Goal: Find specific page/section: Find specific page/section

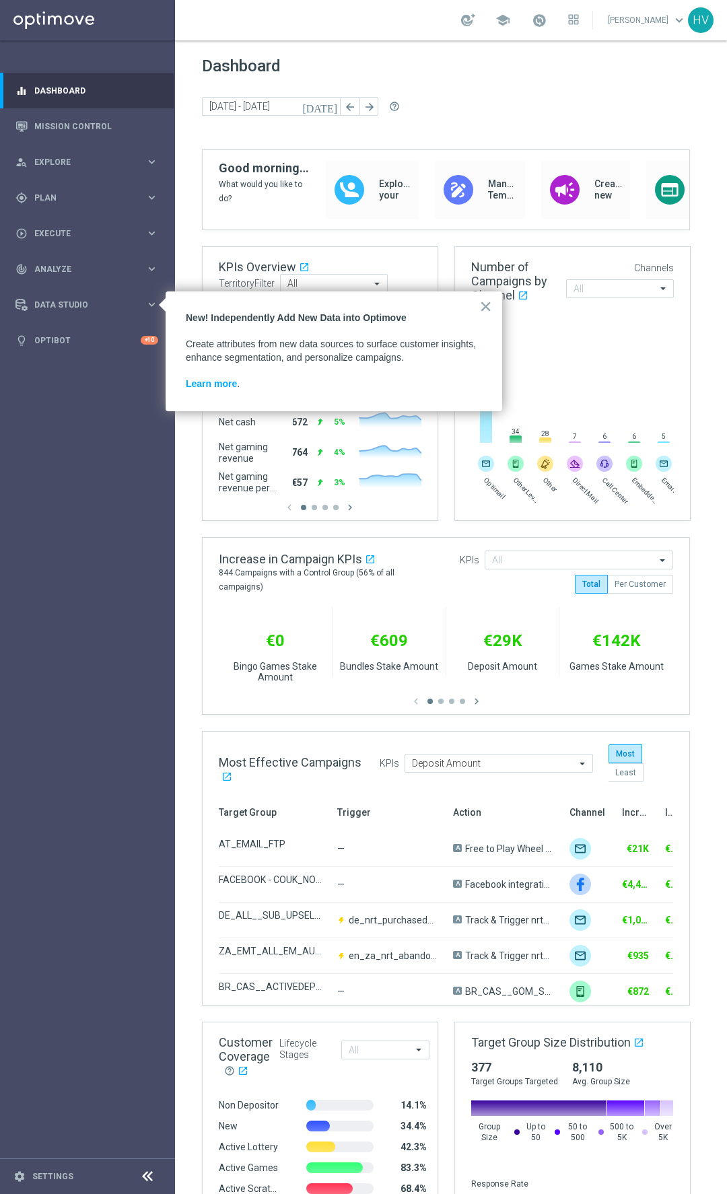
click at [491, 138] on div "Dashboard [DATE] [DATE] - [DATE] arrow_back arrow_forward help_outline" at bounding box center [451, 103] width 498 height 93
click at [137, 309] on div "Data Studio" at bounding box center [80, 305] width 130 height 12
click at [485, 307] on button "×" at bounding box center [485, 307] width 13 height 22
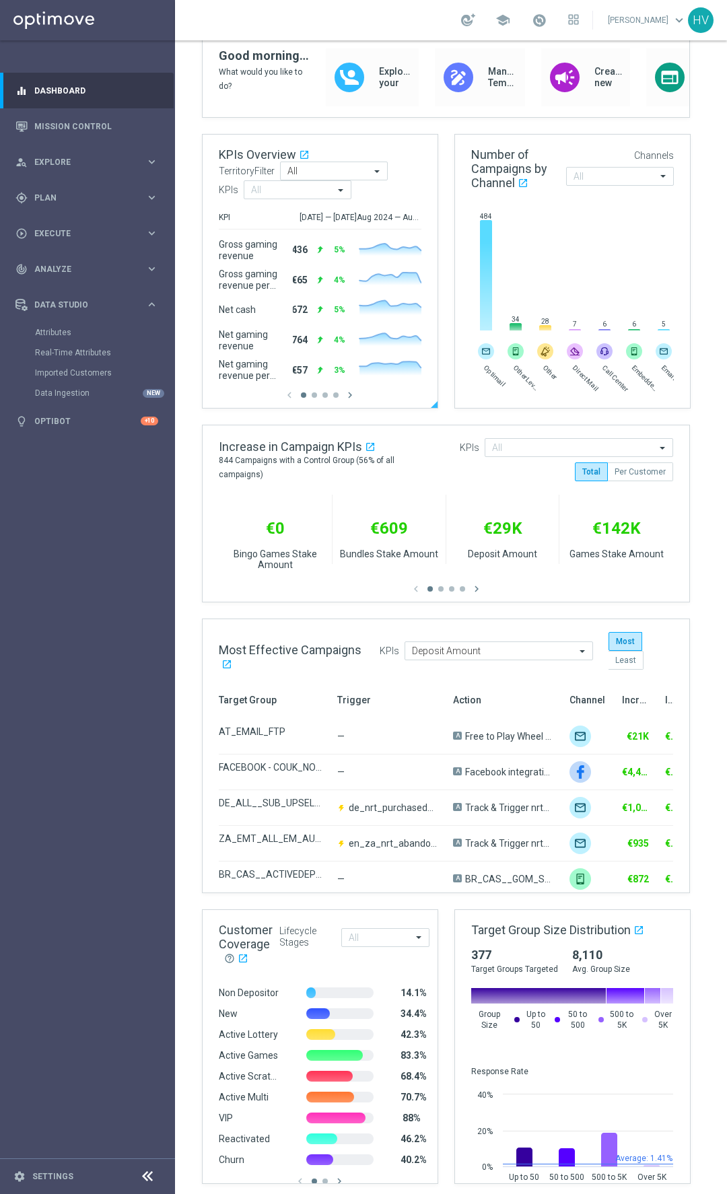
scroll to position [118, 0]
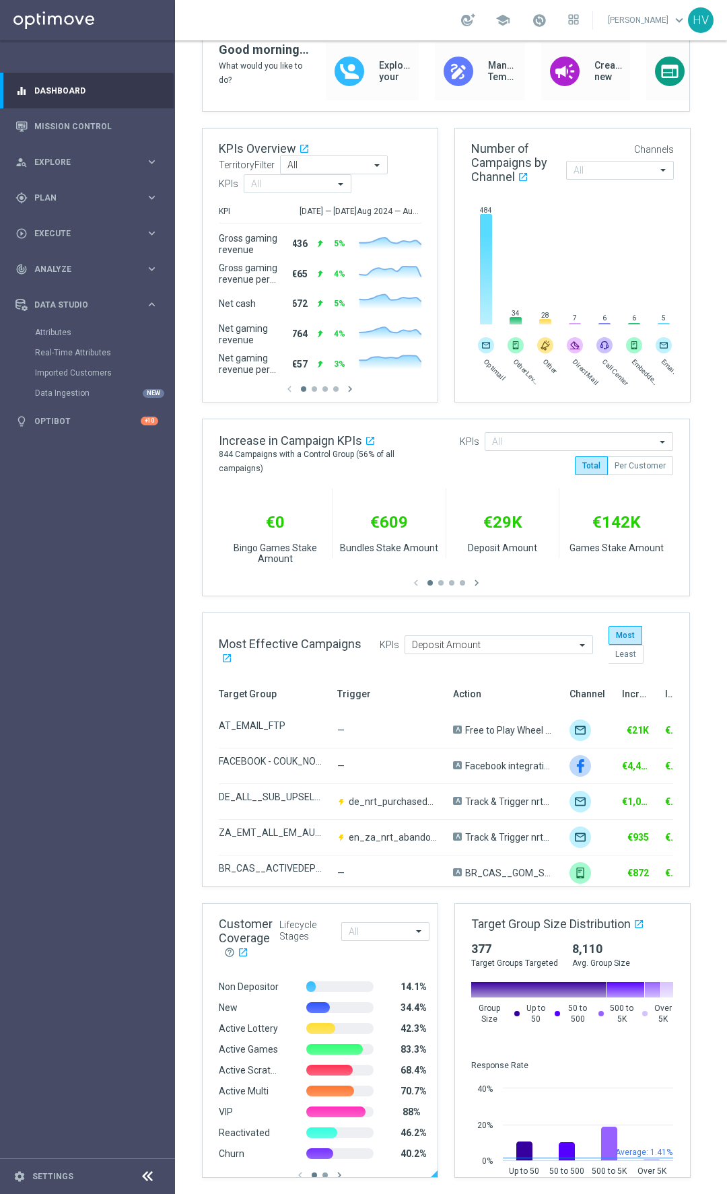
click at [322, 1173] on button "button" at bounding box center [324, 1175] width 5 height 5
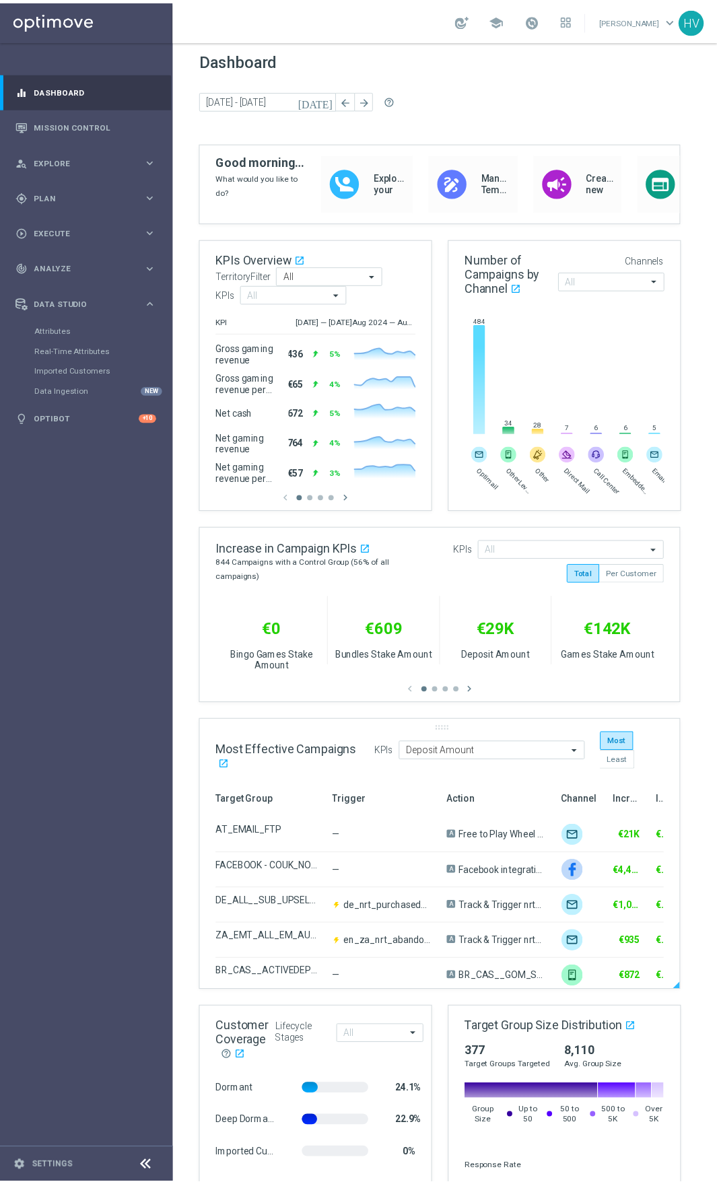
scroll to position [0, 0]
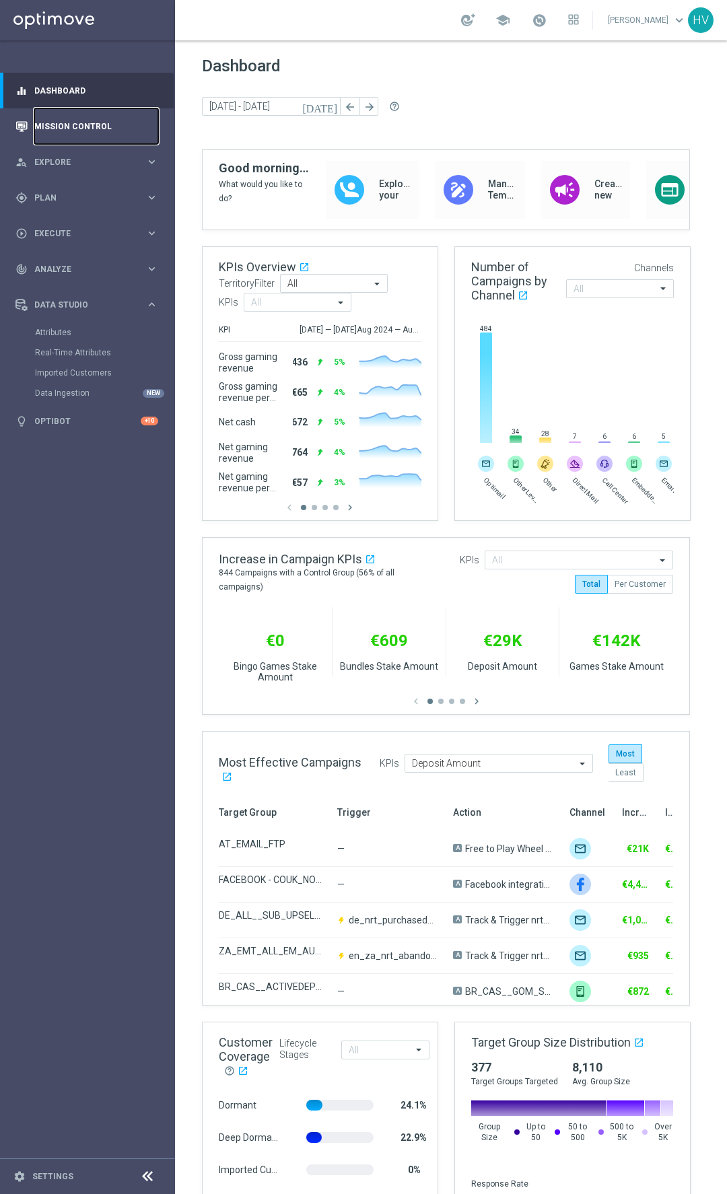
click at [85, 133] on link "Mission Control" at bounding box center [96, 126] width 124 height 36
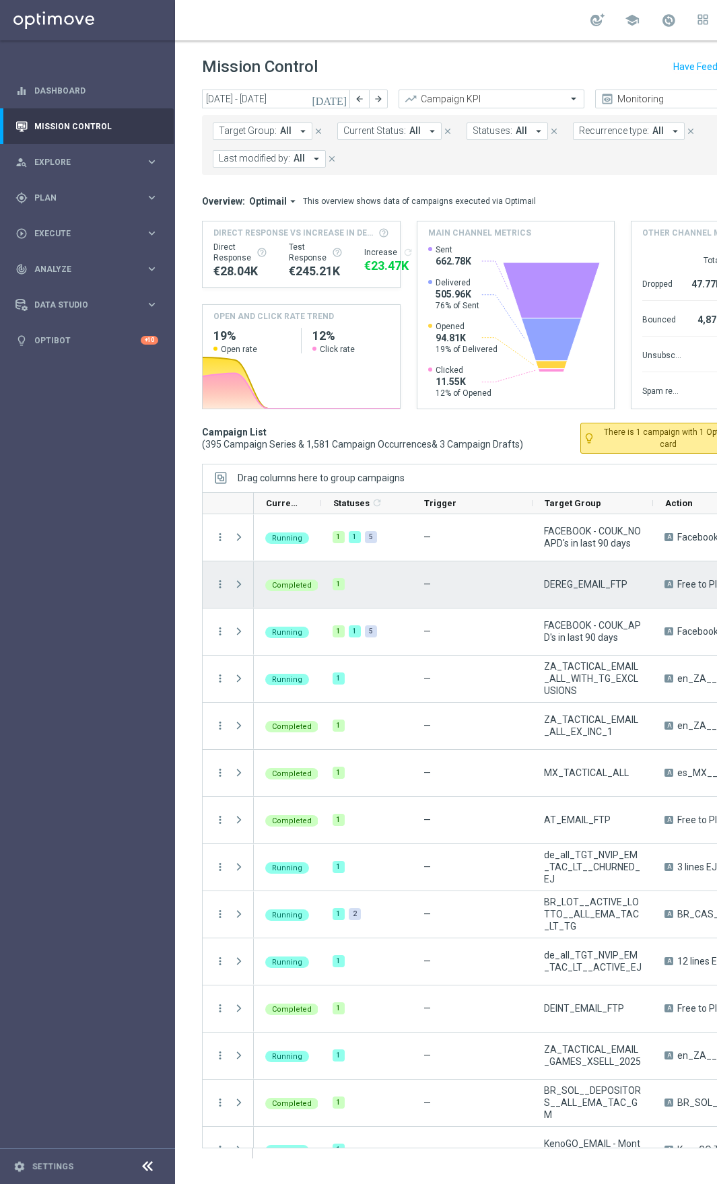
click at [238, 584] on span "Press SPACE to select this row." at bounding box center [239, 584] width 12 height 11
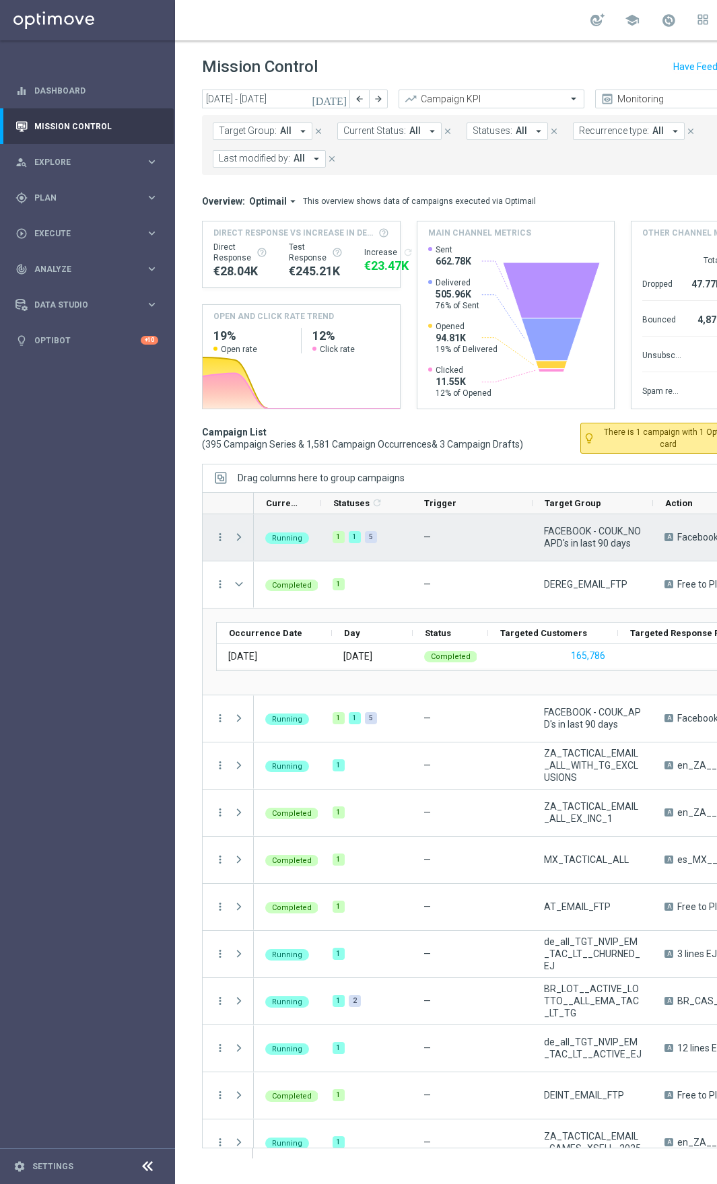
click at [238, 539] on span "Press SPACE to select this row." at bounding box center [239, 537] width 12 height 11
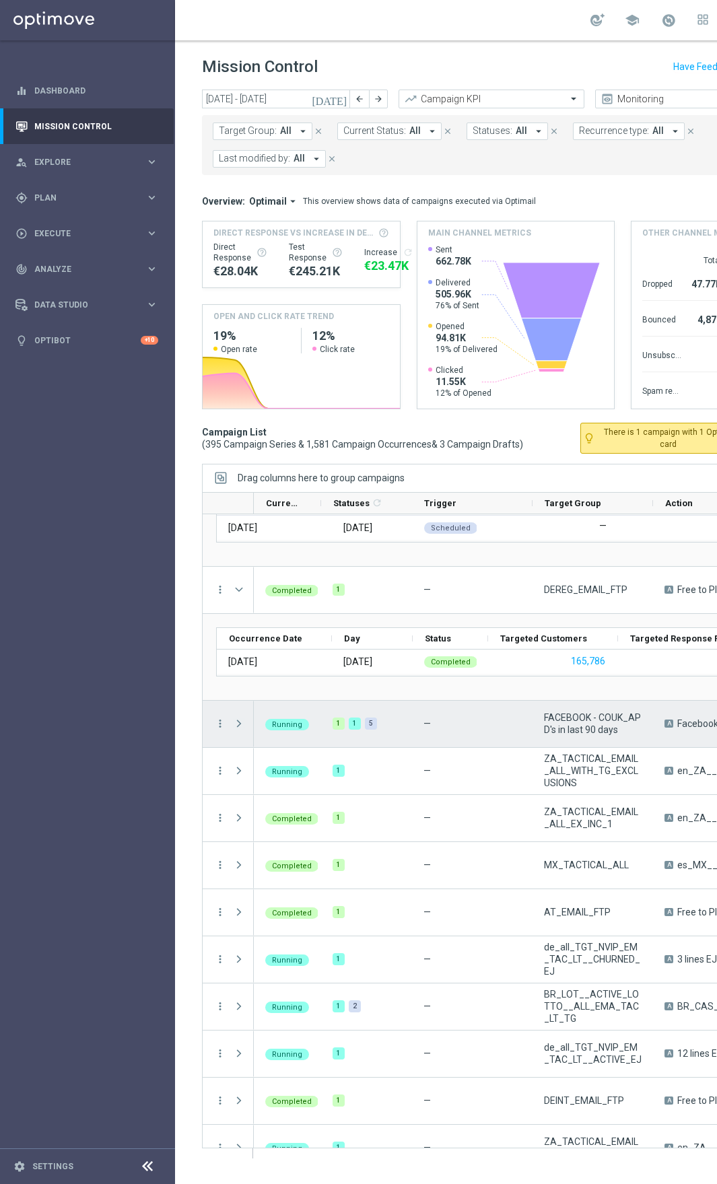
click at [236, 724] on span "Press SPACE to select this row." at bounding box center [239, 723] width 12 height 11
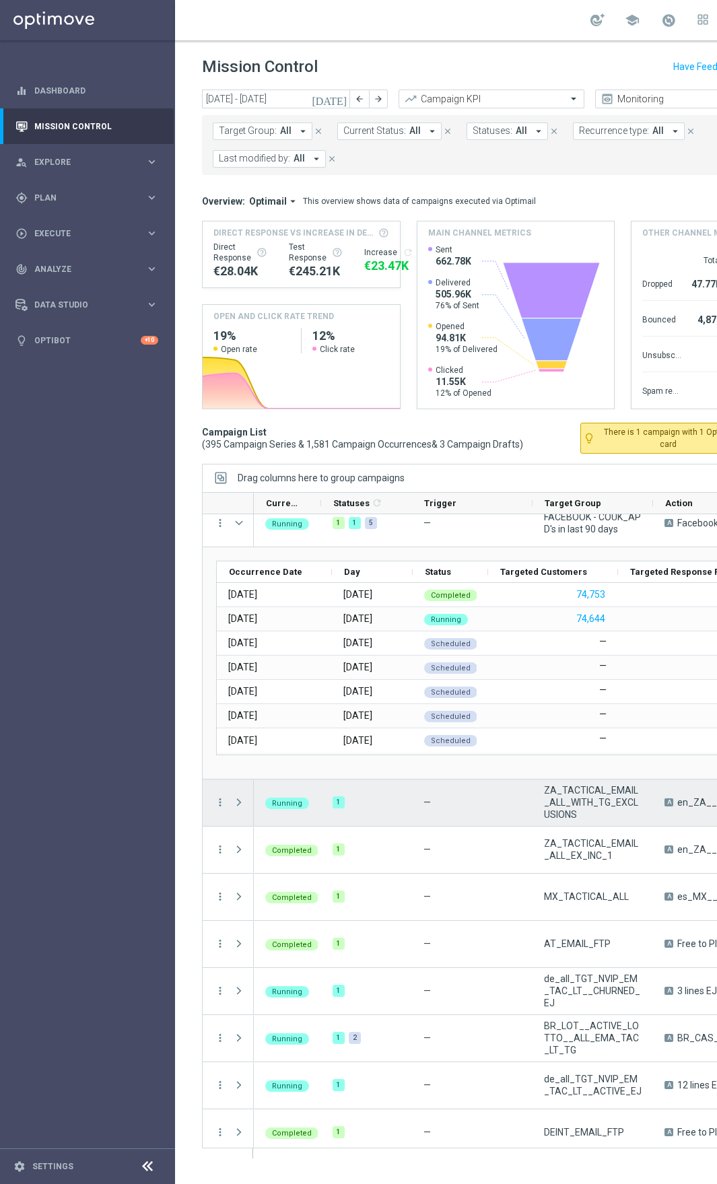
click at [242, 799] on span "Press SPACE to select this row." at bounding box center [239, 802] width 12 height 11
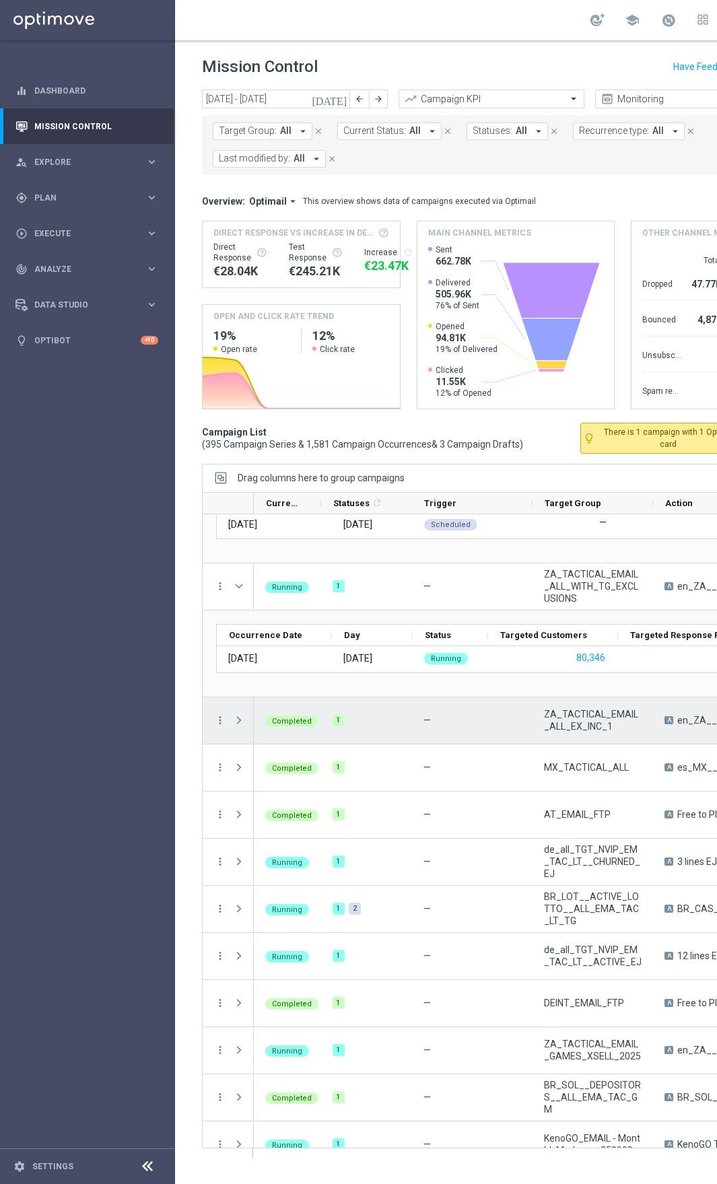
click at [235, 726] on span "Press SPACE to select this row." at bounding box center [239, 720] width 12 height 11
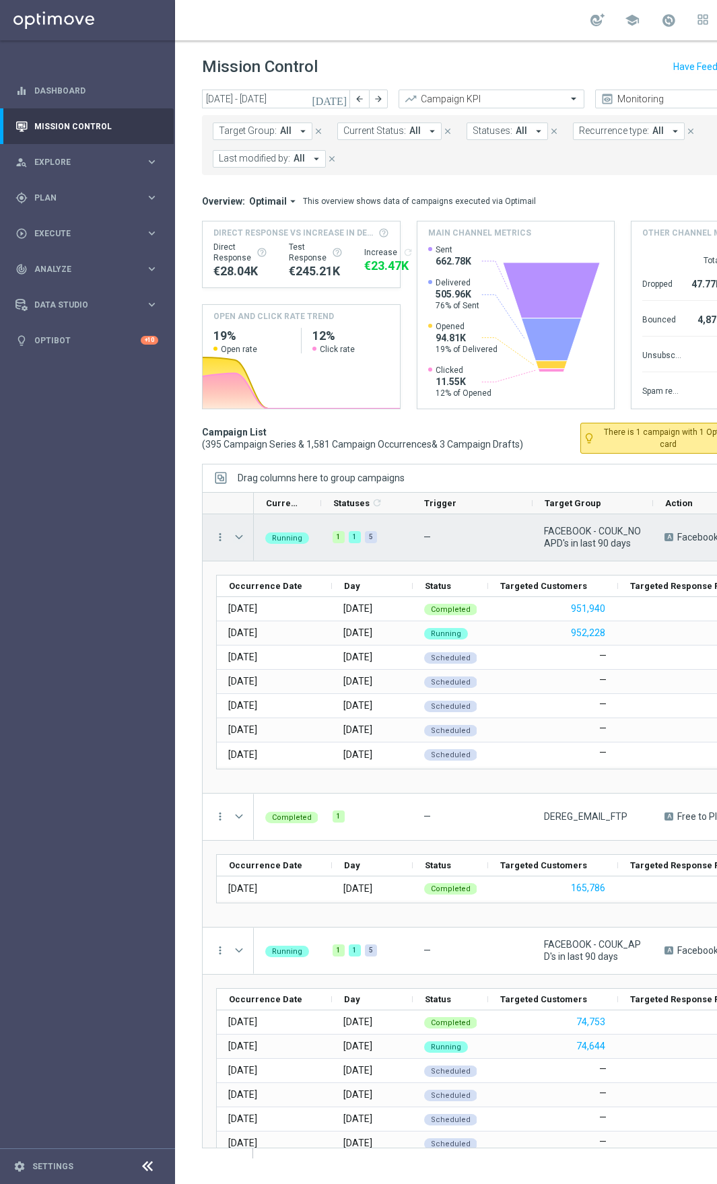
click at [244, 537] on span at bounding box center [239, 537] width 12 height 11
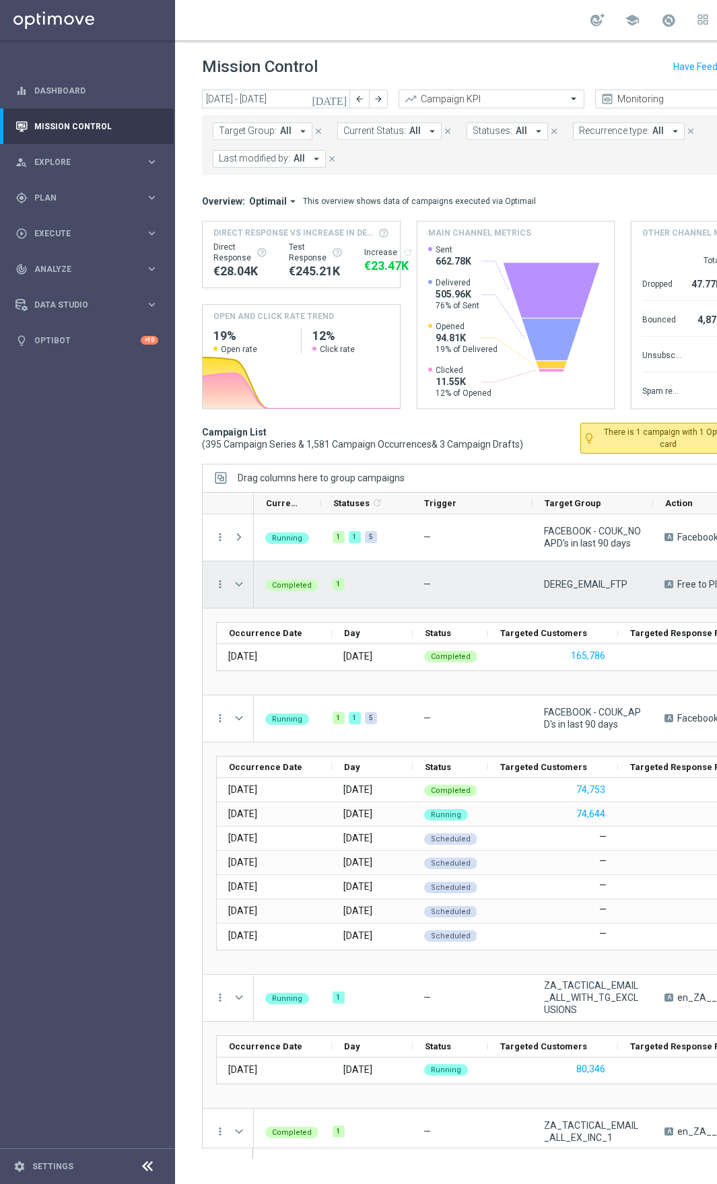
click at [238, 581] on span "Press SPACE to select this row." at bounding box center [239, 584] width 12 height 11
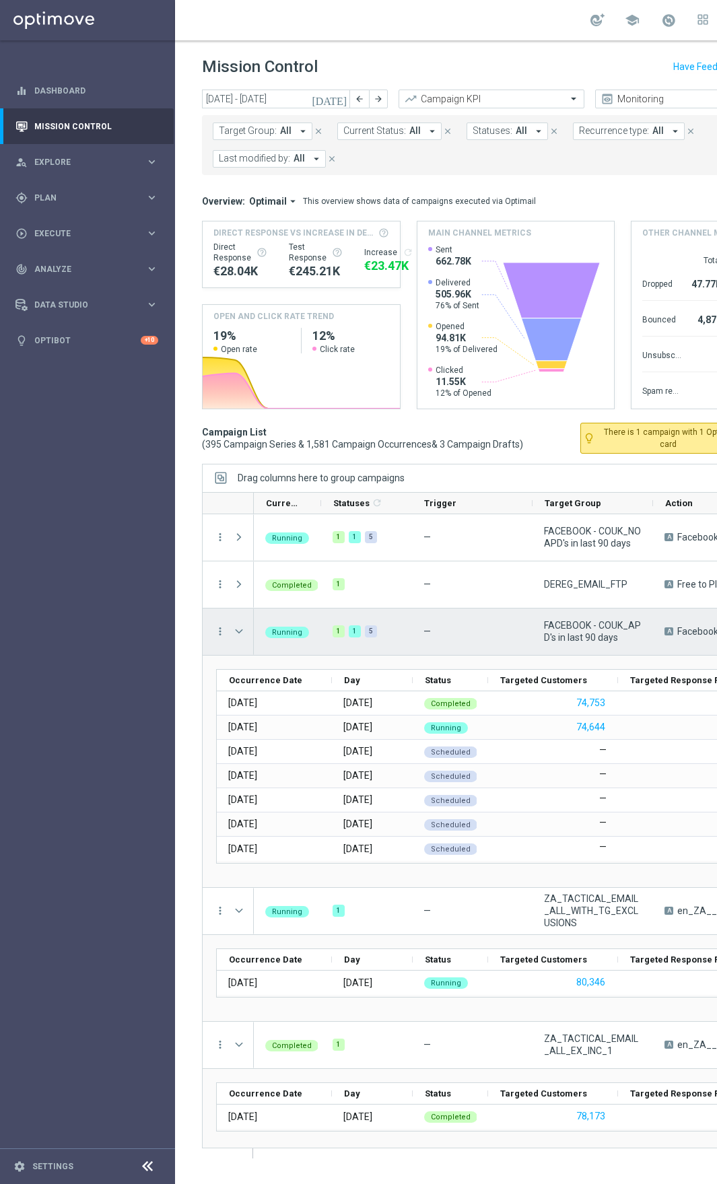
click at [240, 632] on span "Press SPACE to select this row." at bounding box center [239, 631] width 12 height 11
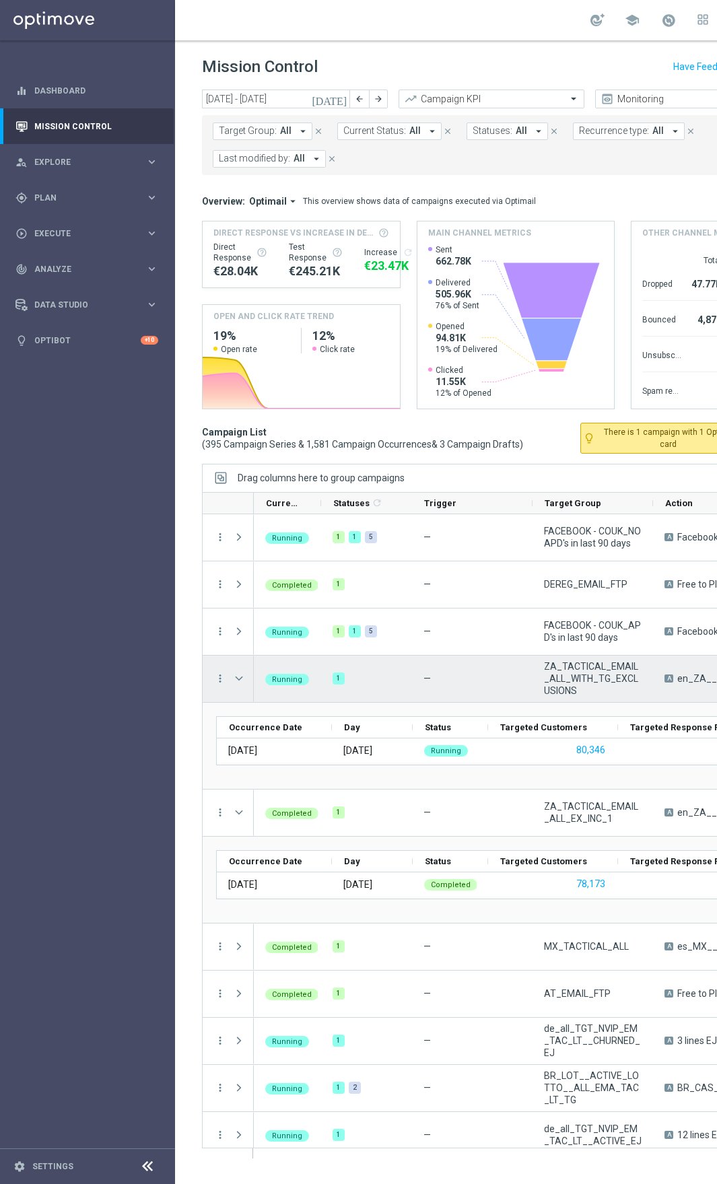
click at [240, 670] on span "Press SPACE to select this row." at bounding box center [240, 678] width 15 height 27
click at [239, 675] on span "Press SPACE to select this row." at bounding box center [239, 678] width 12 height 11
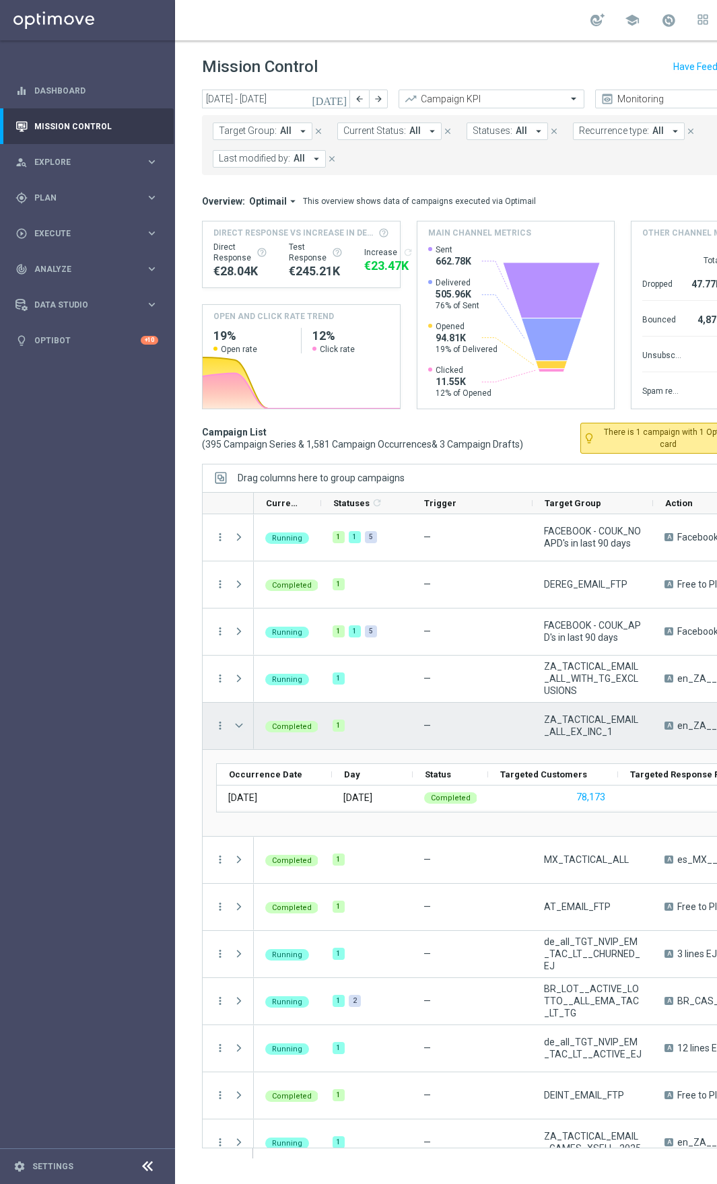
click at [236, 720] on span "Press SPACE to select this row." at bounding box center [239, 725] width 12 height 11
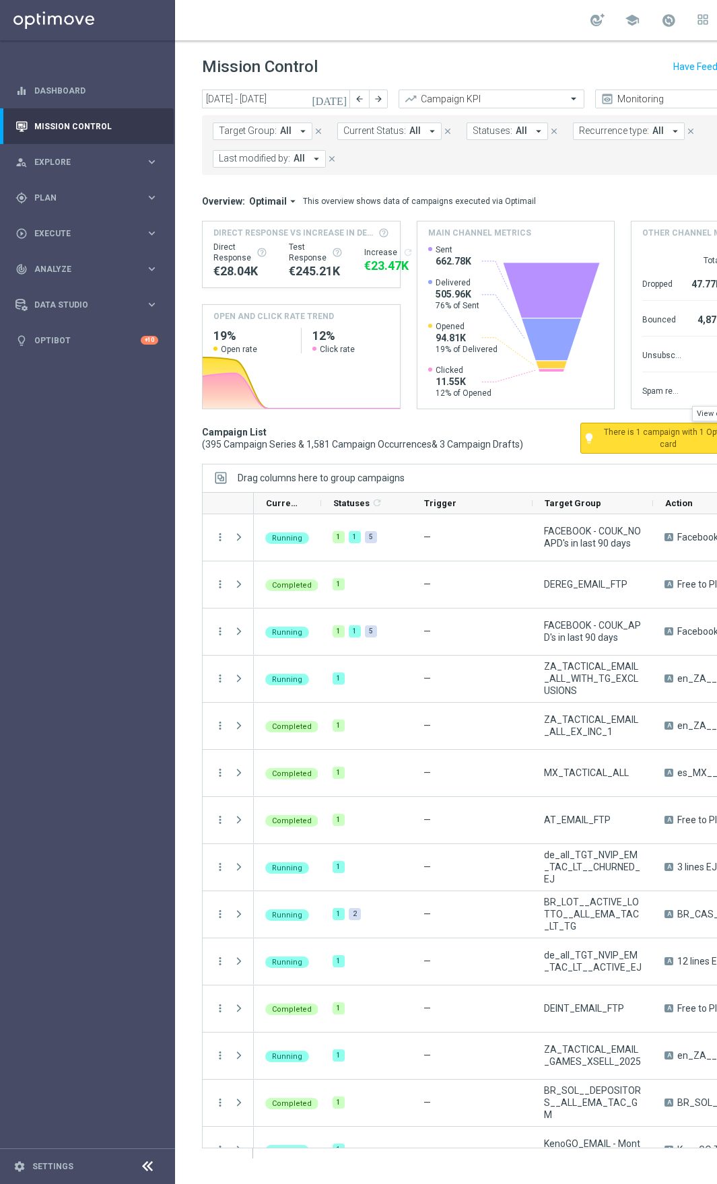
drag, startPoint x: 633, startPoint y: 430, endPoint x: 685, endPoint y: 432, distance: 52.6
click at [685, 432] on span "There is 1 campaign with 1 Optibot card" at bounding box center [668, 438] width 141 height 24
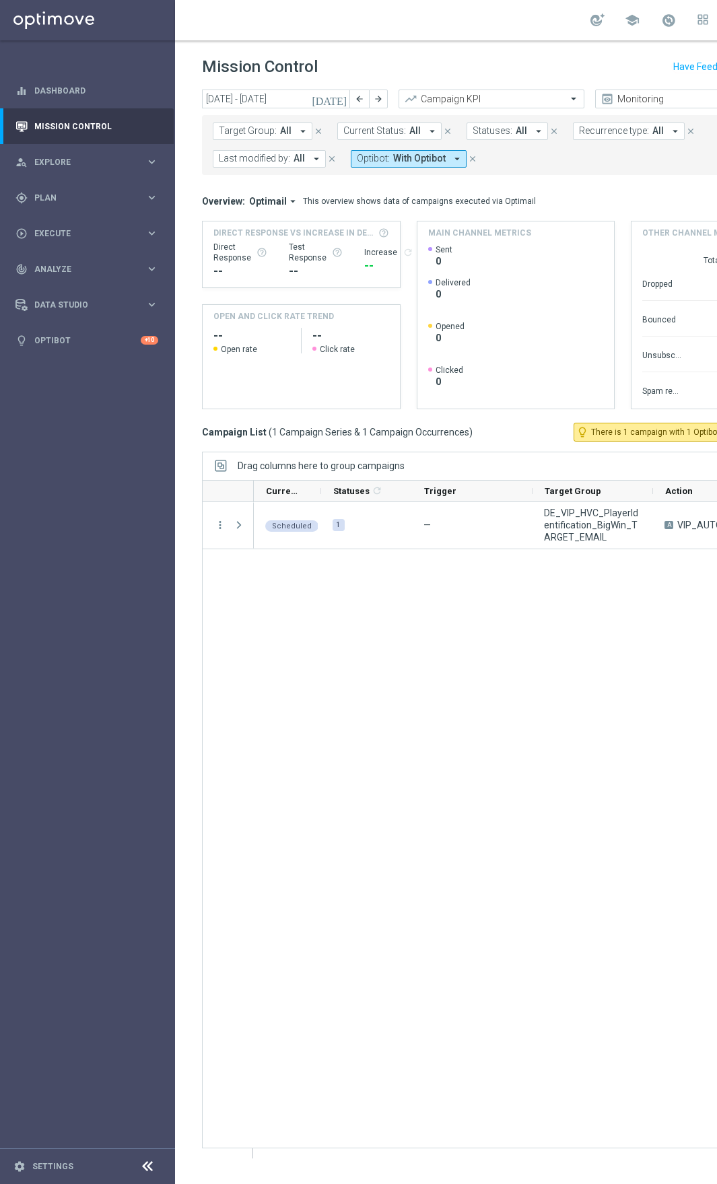
click at [153, 1175] on icon at bounding box center [147, 1167] width 16 height 16
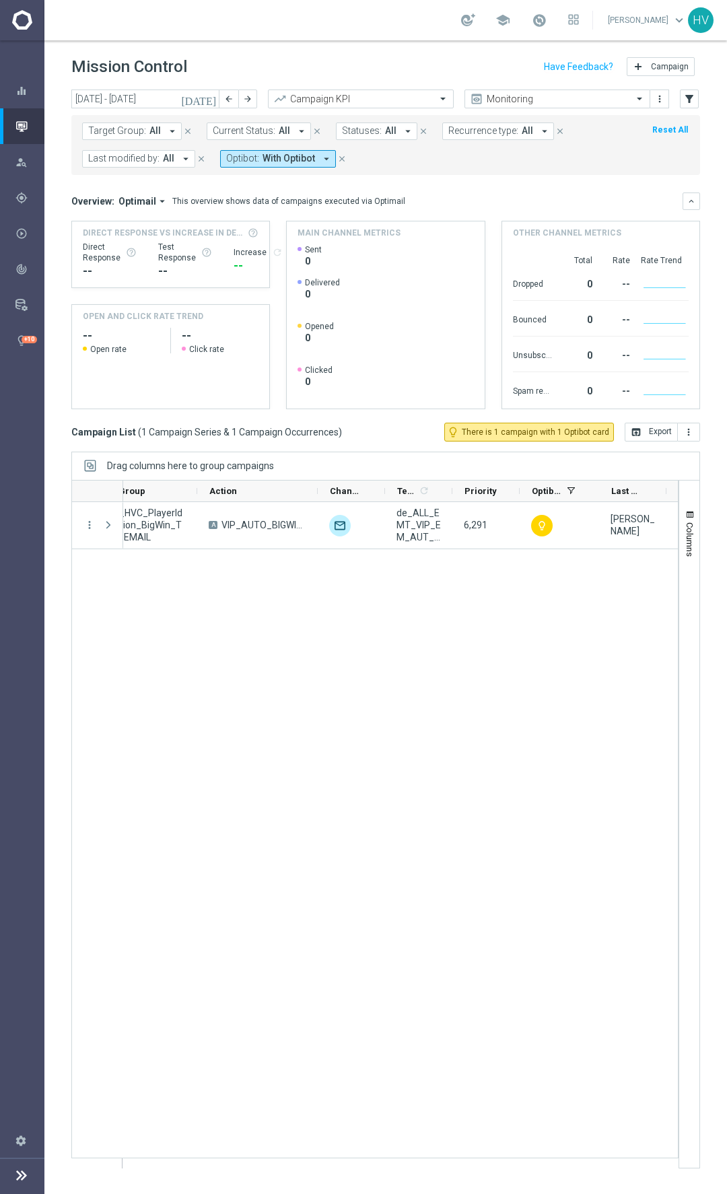
scroll to position [0, 327]
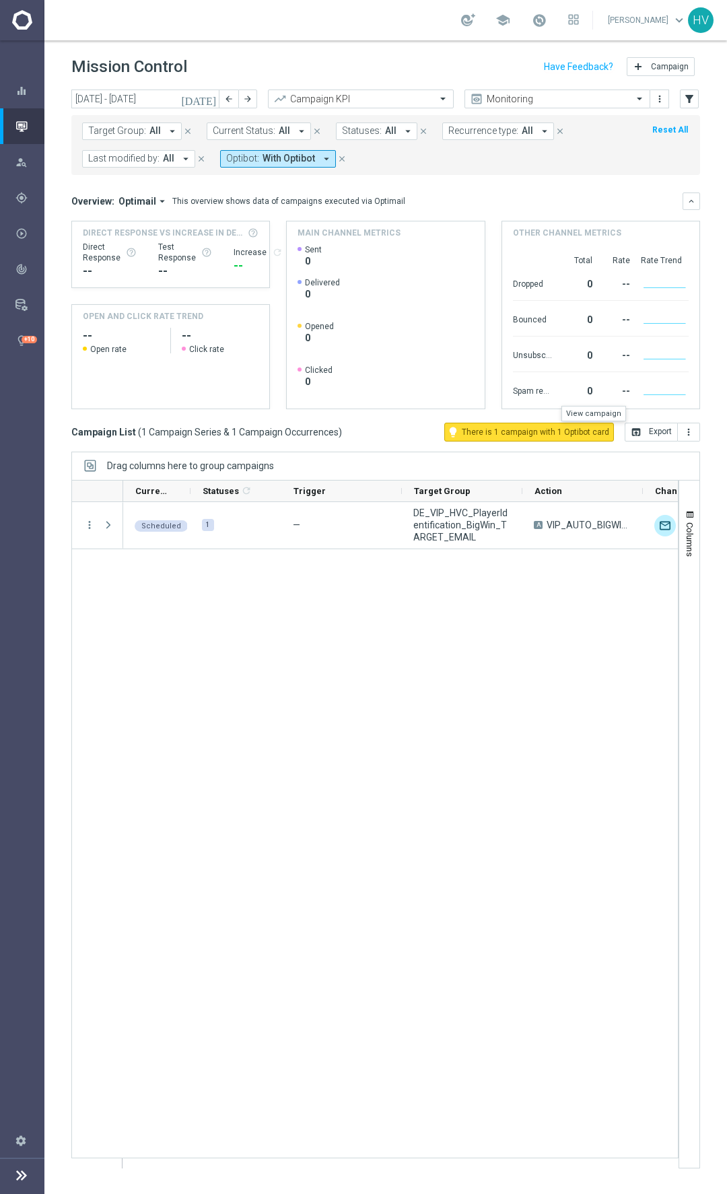
click at [547, 427] on span "There is 1 campaign with 1 Optibot card" at bounding box center [535, 432] width 147 height 12
click at [493, 437] on span "There is 1 campaign with 1 Optibot card" at bounding box center [535, 432] width 147 height 12
click at [341, 160] on icon "close" at bounding box center [341, 158] width 9 height 9
